Goal: Navigation & Orientation: Find specific page/section

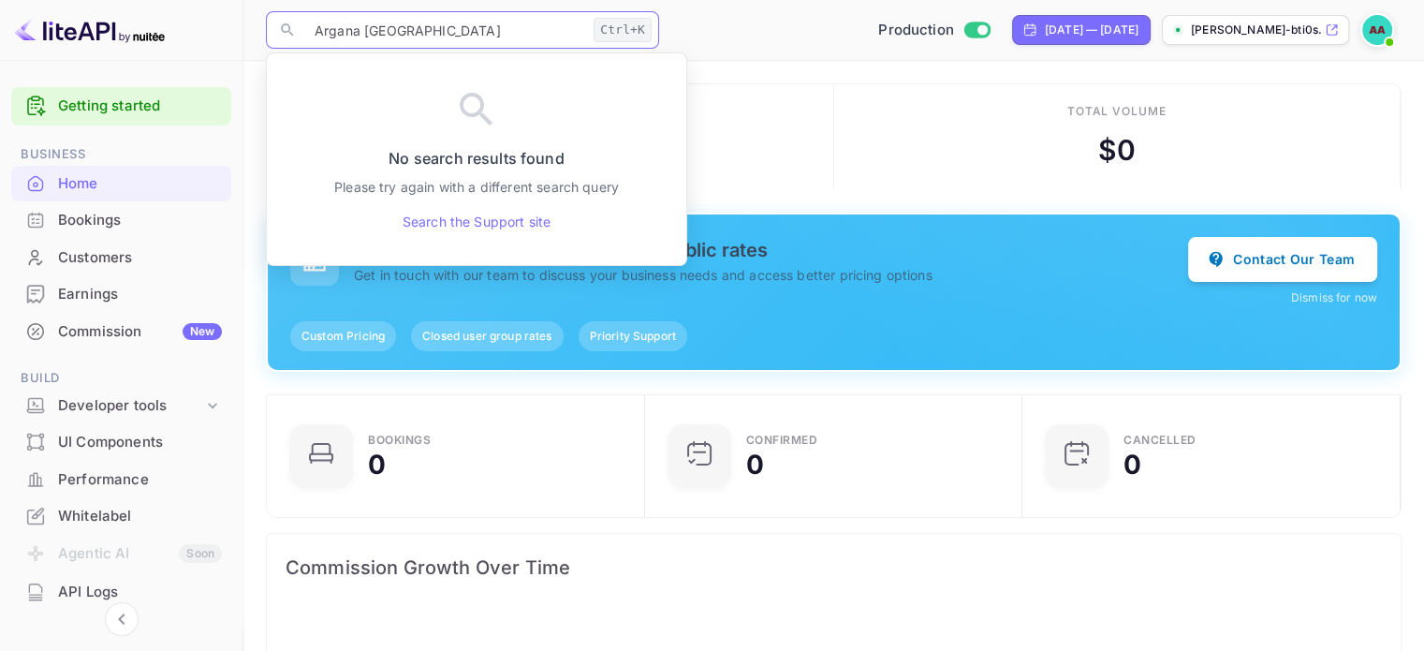
click at [944, 89] on div "Total volume $ 0" at bounding box center [1117, 137] width 567 height 106
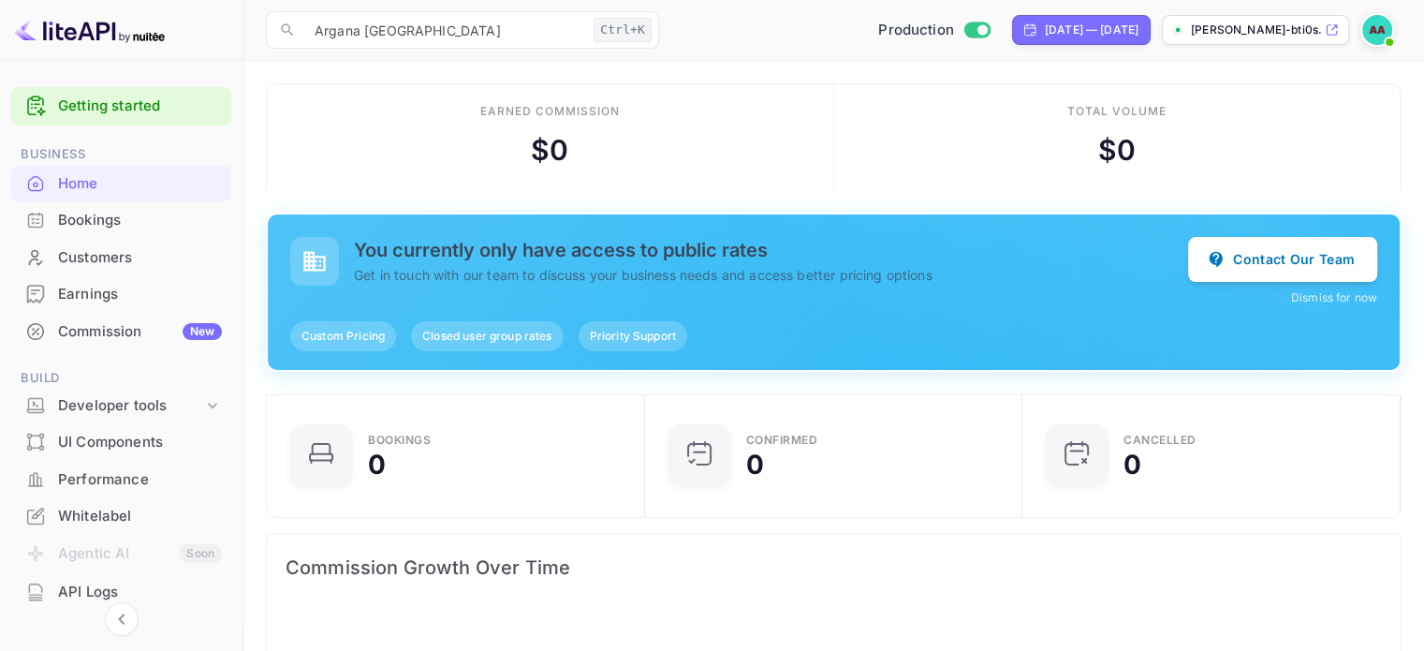
click at [485, 9] on div "​ Argana Villa Naxos Ctrl+K ​ Production [DATE] — [DATE] [PERSON_NAME]-bti0s.nu…" at bounding box center [833, 30] width 1180 height 60
click at [484, 23] on input "Argana [GEOGRAPHIC_DATA]" at bounding box center [444, 29] width 283 height 37
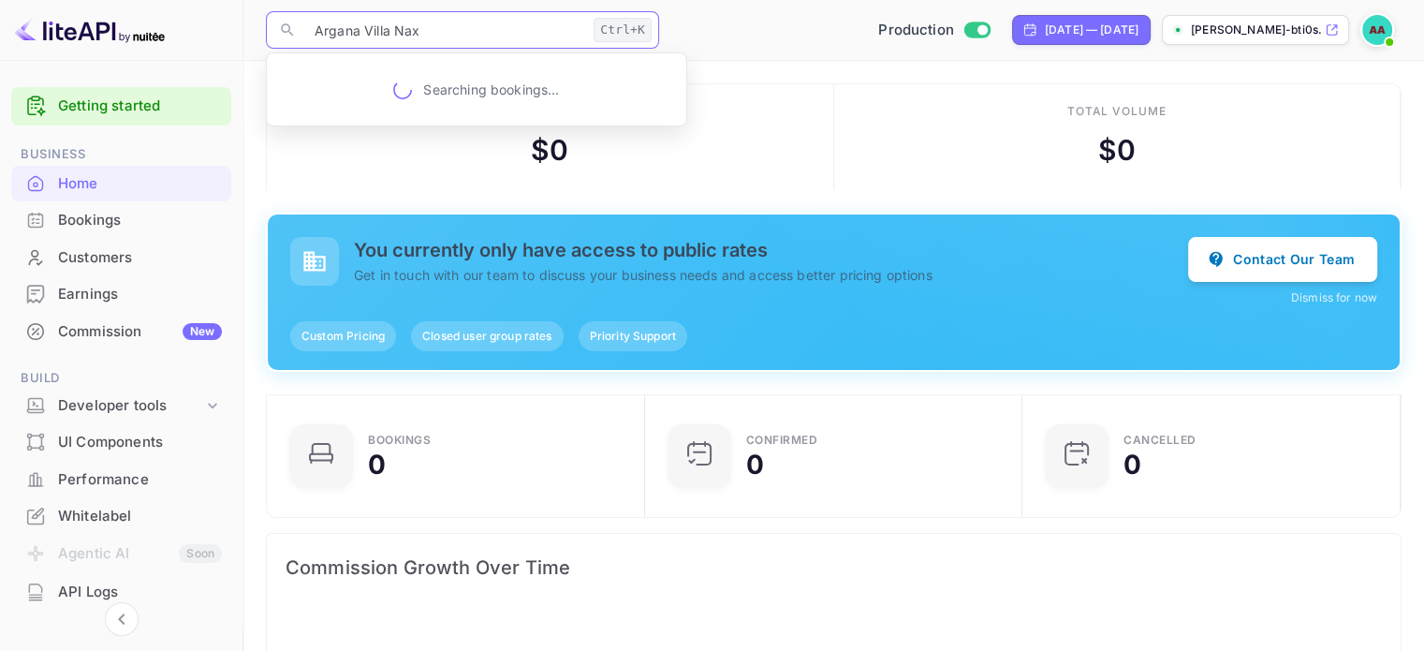
type input "Argana Villa Na"
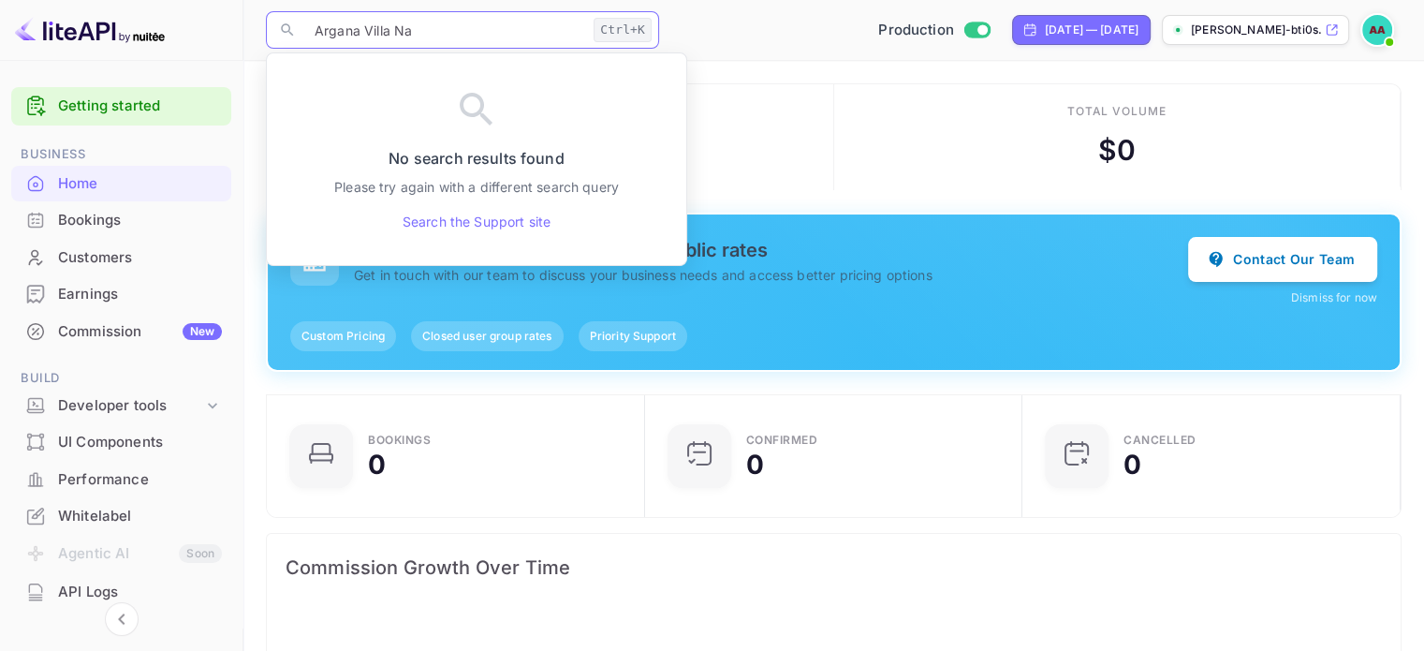
drag, startPoint x: 484, startPoint y: 23, endPoint x: 0, endPoint y: 73, distance: 486.5
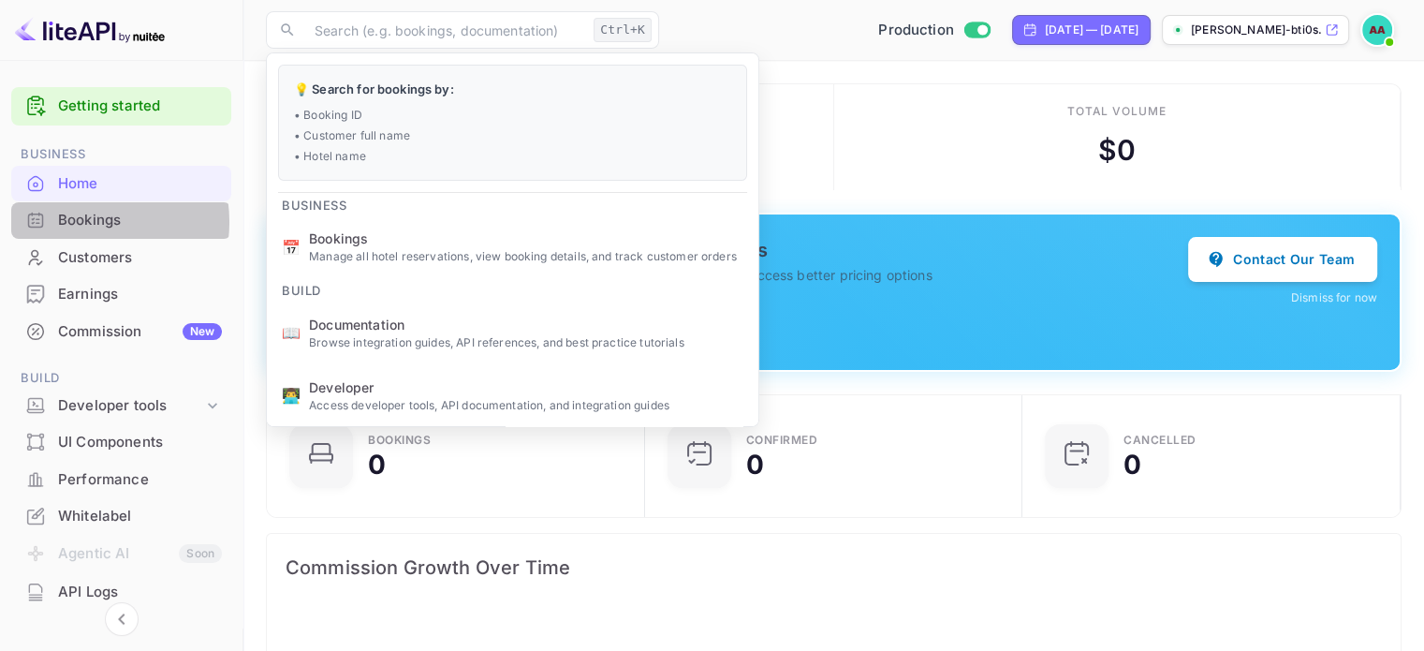
click at [75, 222] on div "Bookings" at bounding box center [140, 221] width 164 height 22
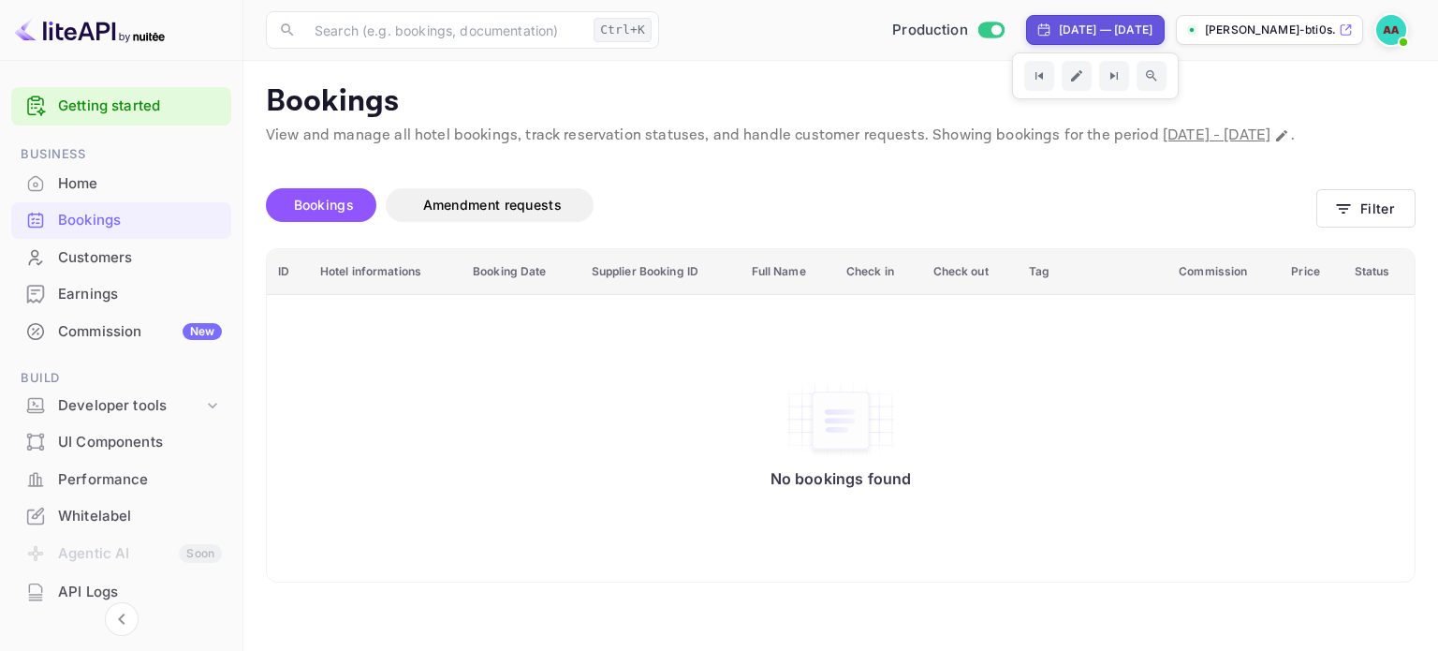
click at [1036, 23] on icon at bounding box center [1043, 29] width 15 height 15
select select "8"
select select "2025"
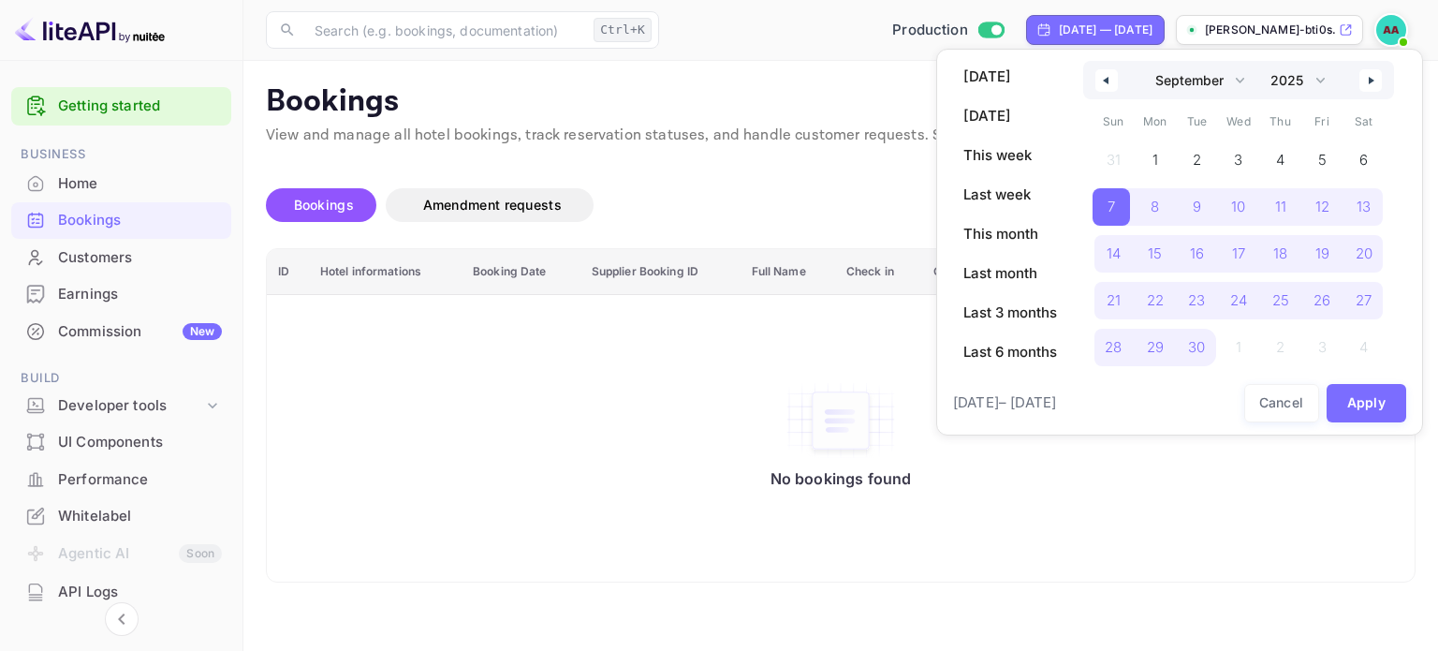
click at [793, 42] on div at bounding box center [719, 325] width 1438 height 651
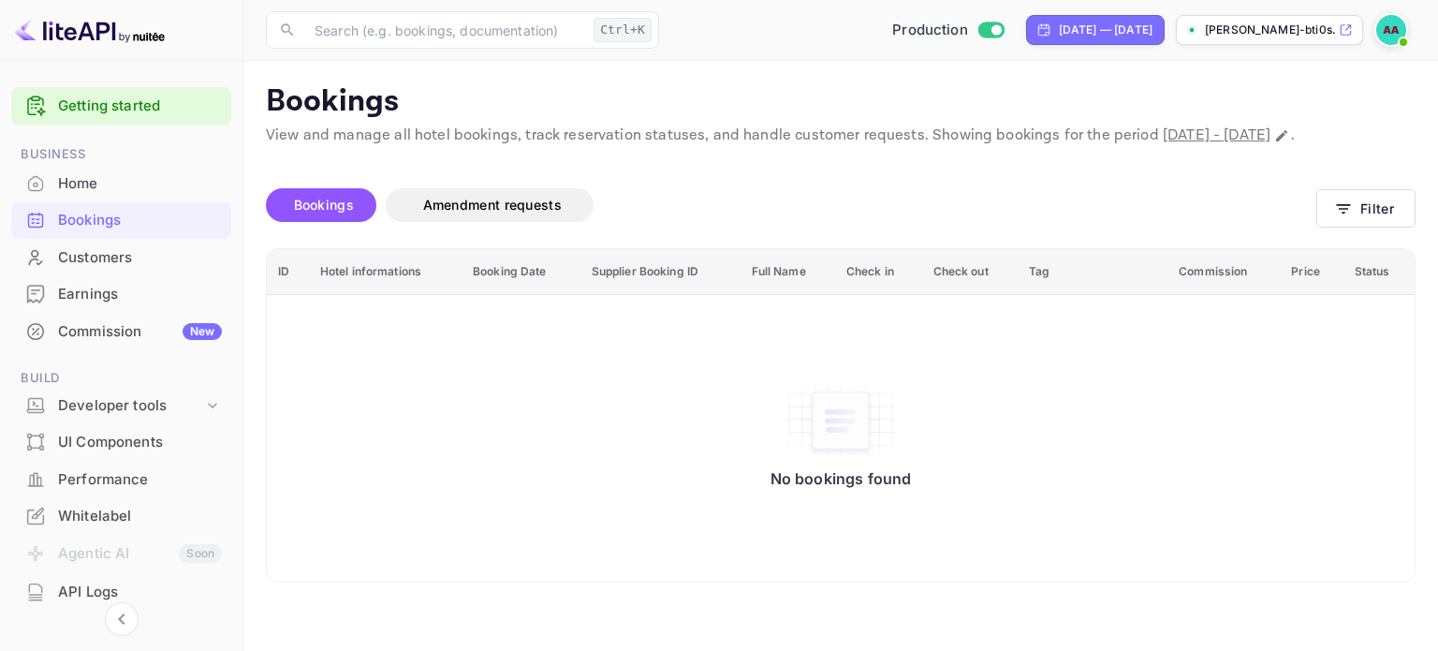
click at [59, 162] on span "Business" at bounding box center [121, 154] width 220 height 21
click at [69, 168] on div "Home" at bounding box center [121, 184] width 220 height 37
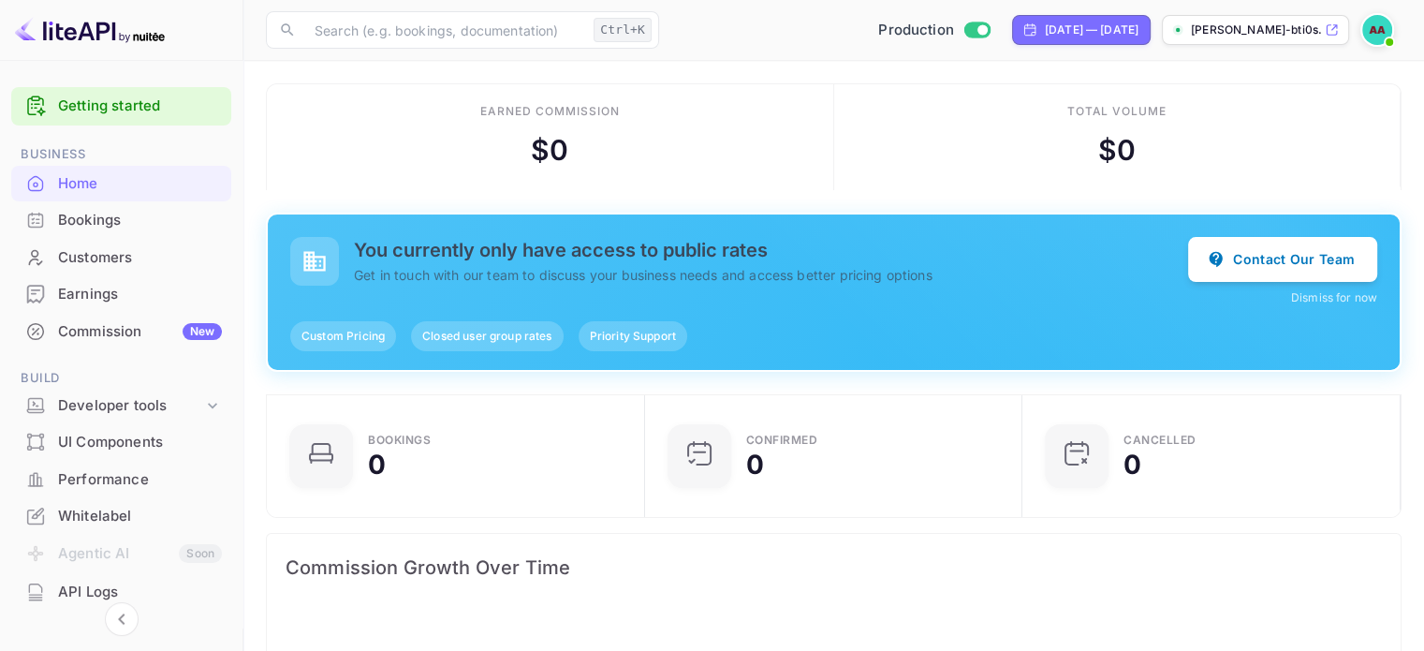
click at [115, 104] on link "Getting started" at bounding box center [140, 106] width 164 height 22
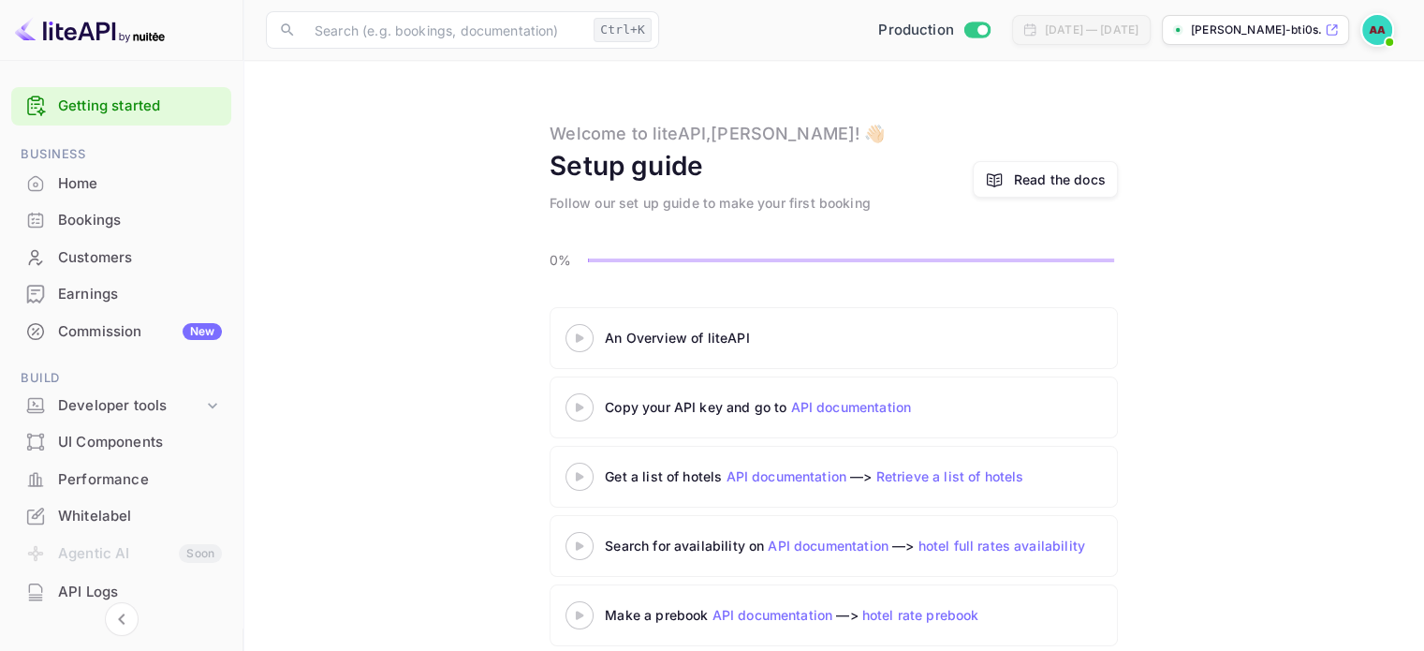
click at [1265, 33] on p "[PERSON_NAME]-bti0s.nuit..." at bounding box center [1256, 30] width 130 height 17
